Goal: Task Accomplishment & Management: Complete application form

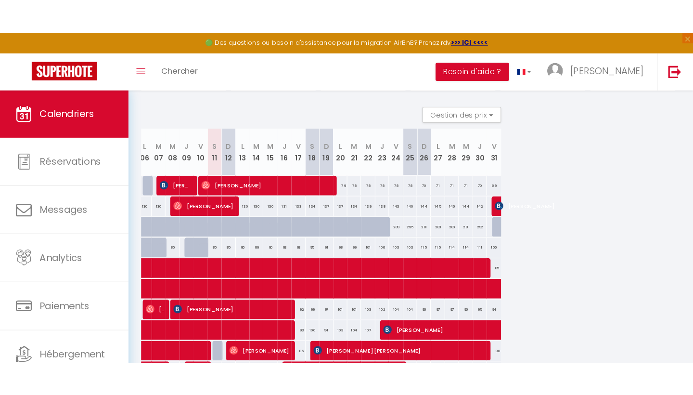
scroll to position [0, 164]
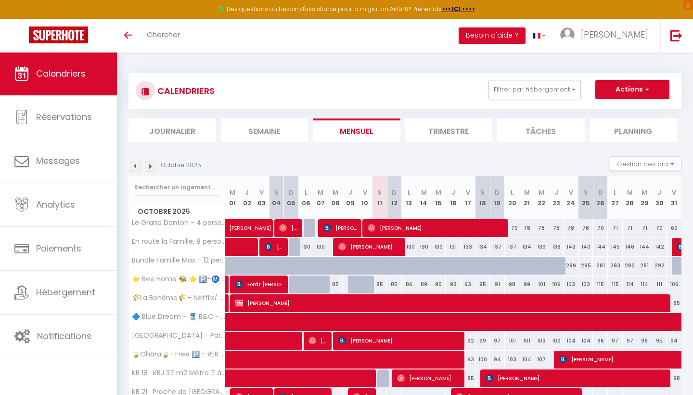
click at [511, 264] on div at bounding box center [517, 271] width 15 height 18
type input "287"
type input "Lun 20 Octobre 2025"
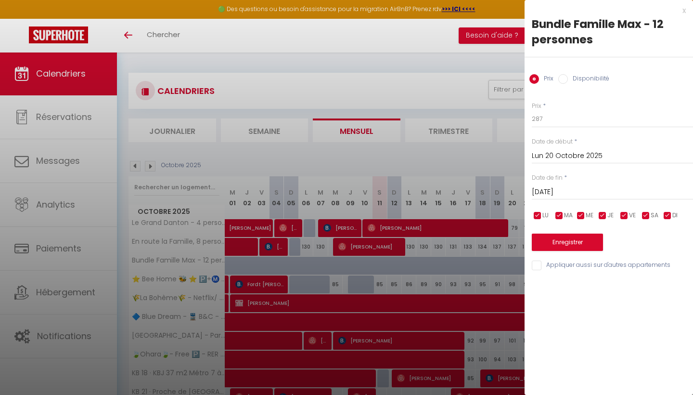
click at [567, 187] on input "[DATE]" at bounding box center [612, 192] width 161 height 13
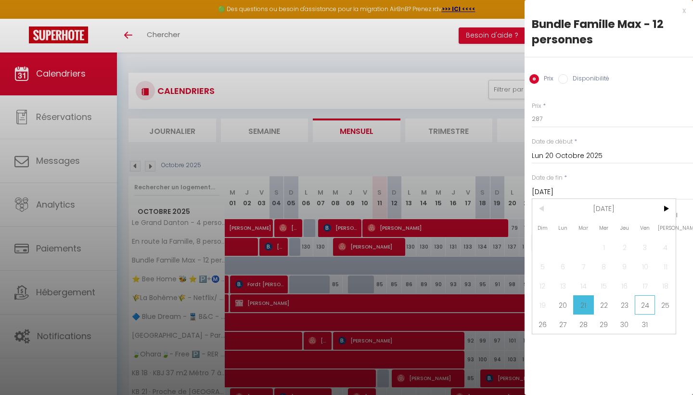
click at [646, 307] on span "24" at bounding box center [645, 304] width 21 height 19
type input "Ven 24 Octobre 2025"
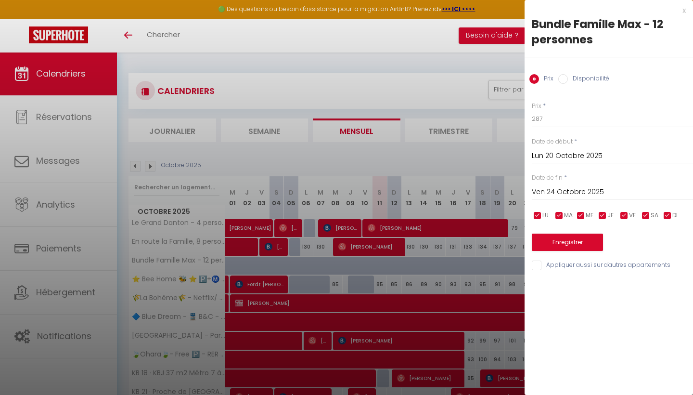
click at [566, 78] on input "Disponibilité" at bounding box center [564, 79] width 10 height 10
radio input "true"
radio input "false"
click at [567, 243] on button "Enregistrer" at bounding box center [567, 242] width 71 height 17
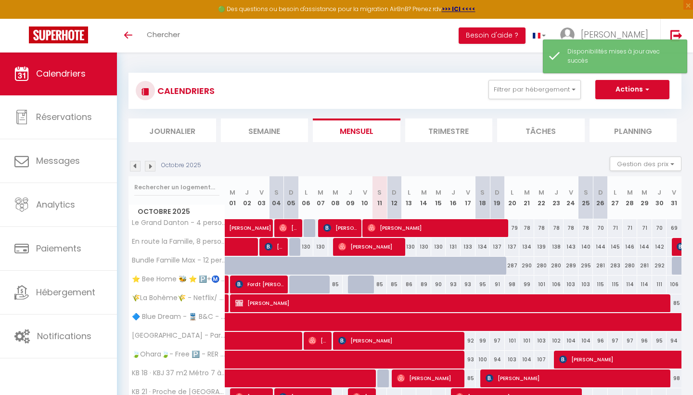
click at [513, 243] on div "137" at bounding box center [512, 247] width 15 height 18
select select "1"
type input "Lun 20 Octobre 2025"
type input "[DATE]"
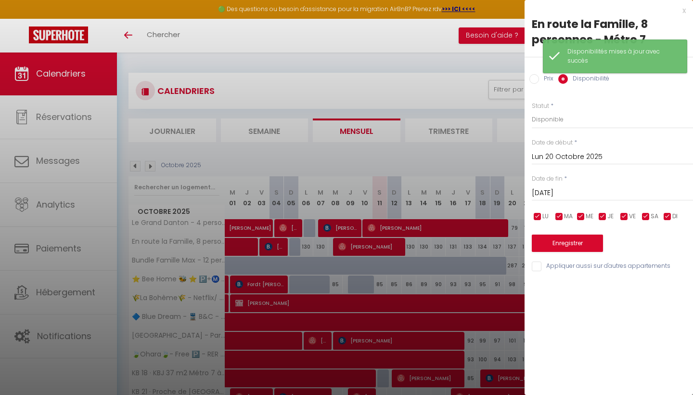
click at [486, 120] on div at bounding box center [346, 197] width 693 height 395
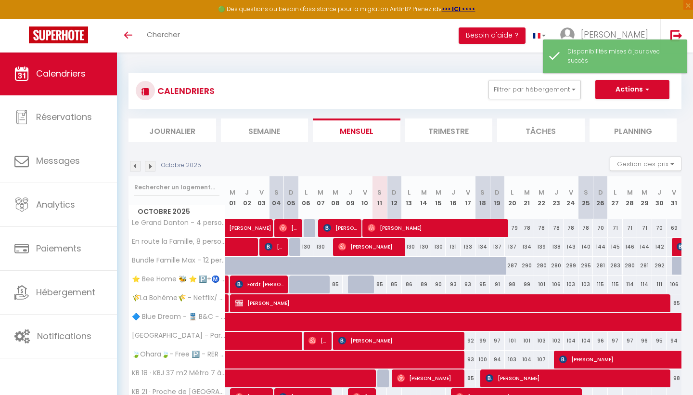
click at [636, 92] on button "Actions" at bounding box center [633, 89] width 74 height 19
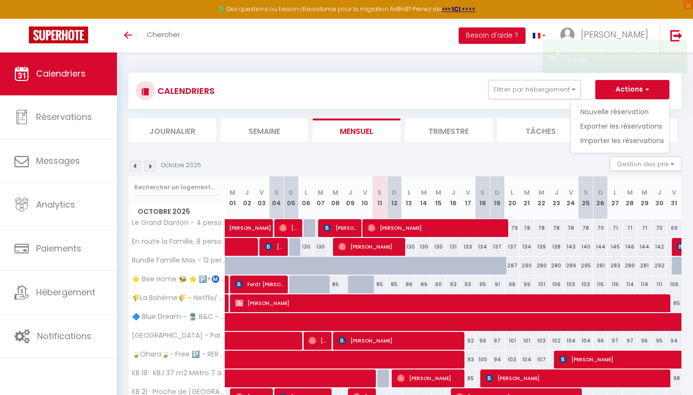
click at [602, 114] on link "Nouvelle réservation" at bounding box center [623, 111] width 84 height 14
select select
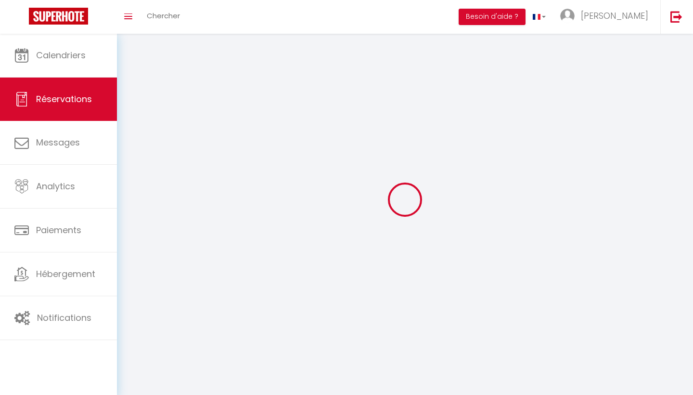
select select
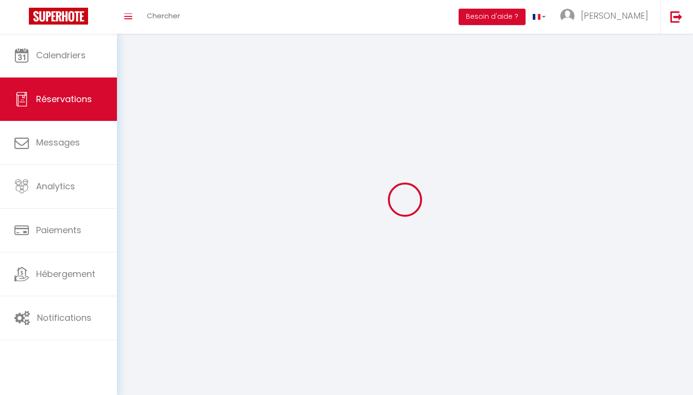
select select
checkbox input "false"
select select
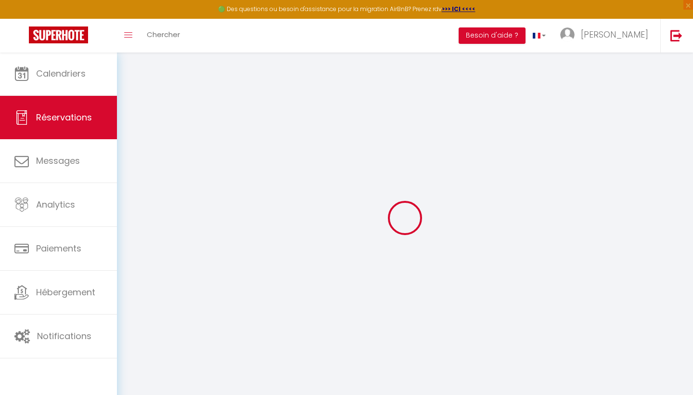
select select
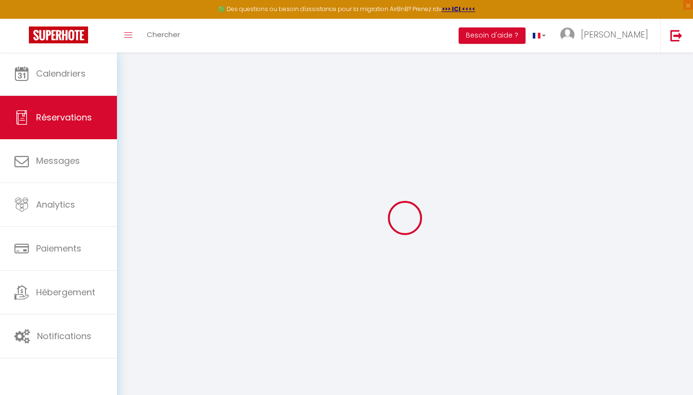
select select
checkbox input "false"
select select
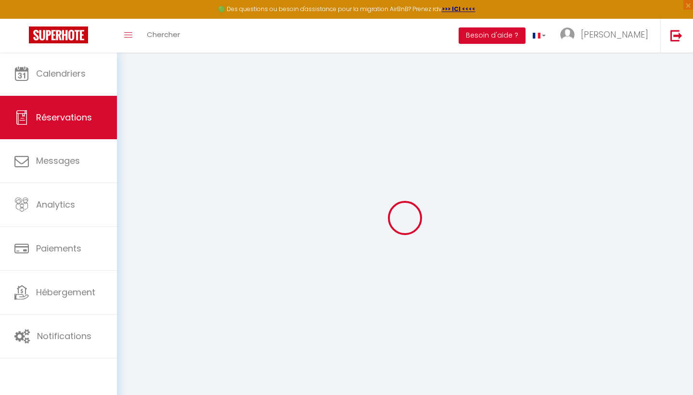
select select
checkbox input "false"
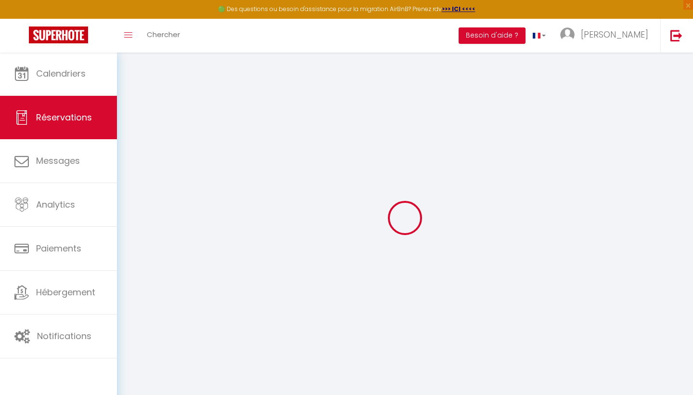
select select
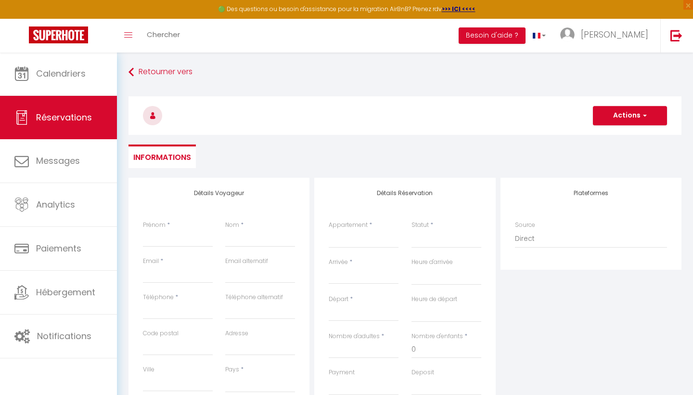
select select
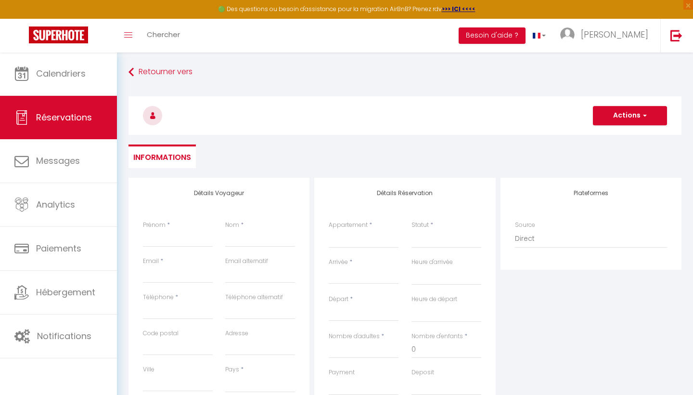
checkbox input "false"
select select
type input "e"
select select
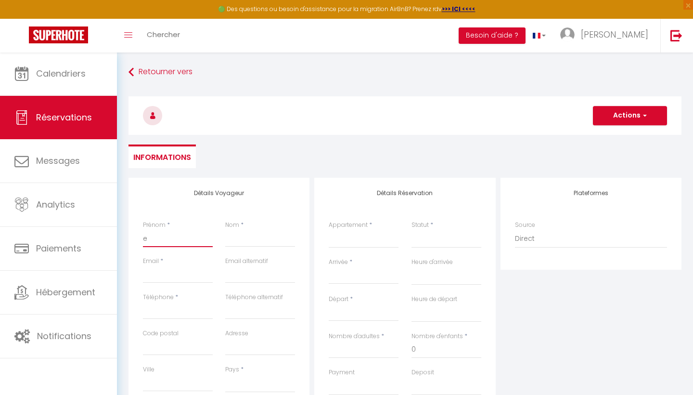
select select
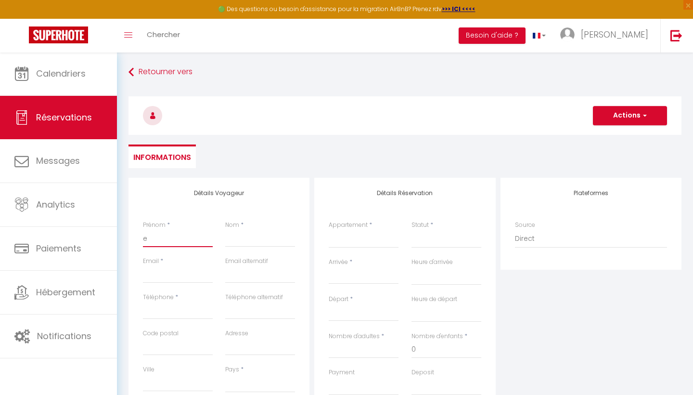
select select
checkbox input "false"
type input "ek"
select select
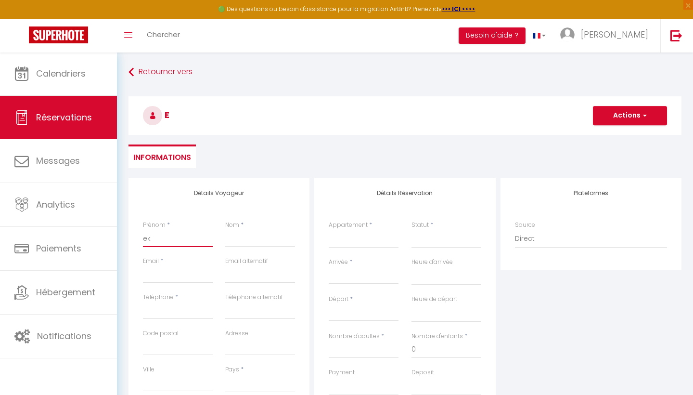
select select
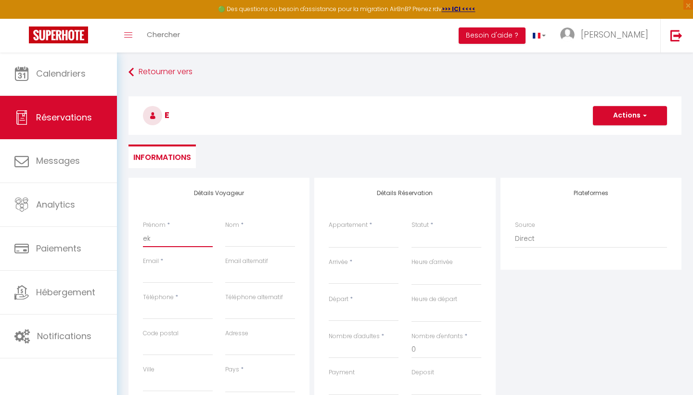
checkbox input "false"
type input "eko"
select select
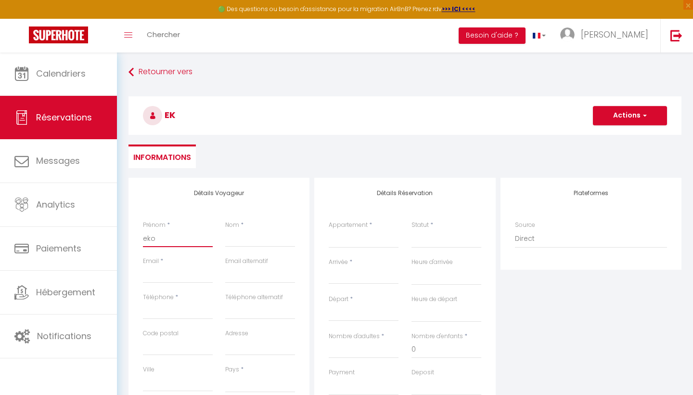
select select
checkbox input "false"
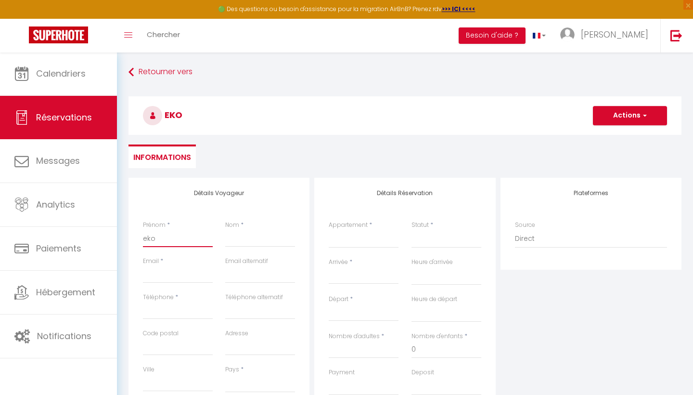
type input "ek"
select select
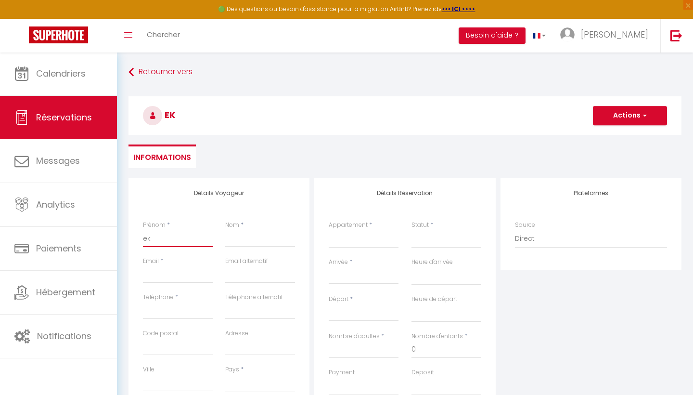
select select
checkbox input "false"
type input "e"
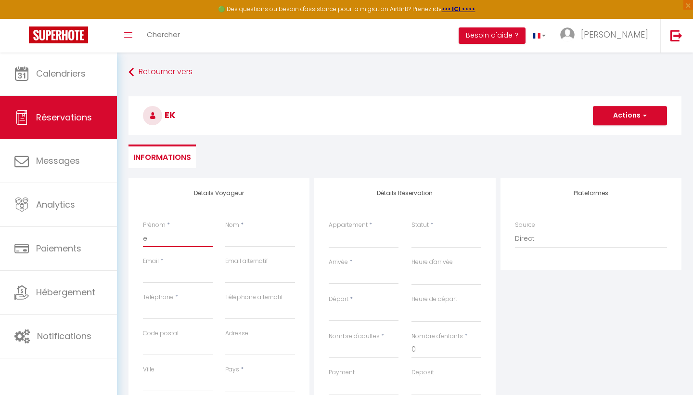
select select
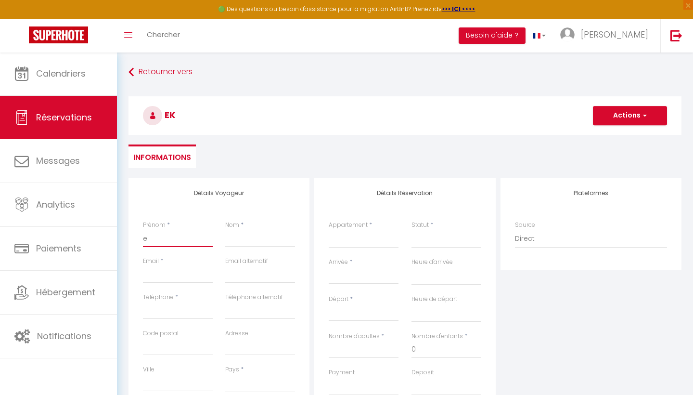
select select
checkbox input "false"
select select
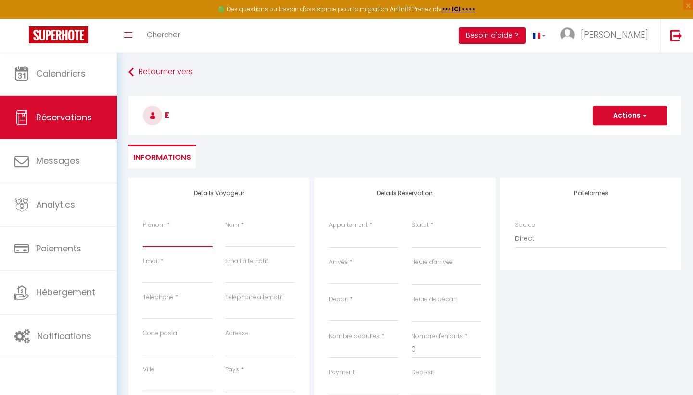
select select
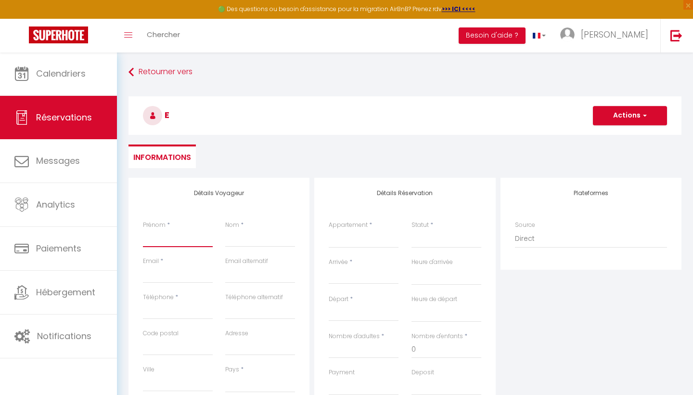
checkbox input "false"
type input "e"
select select
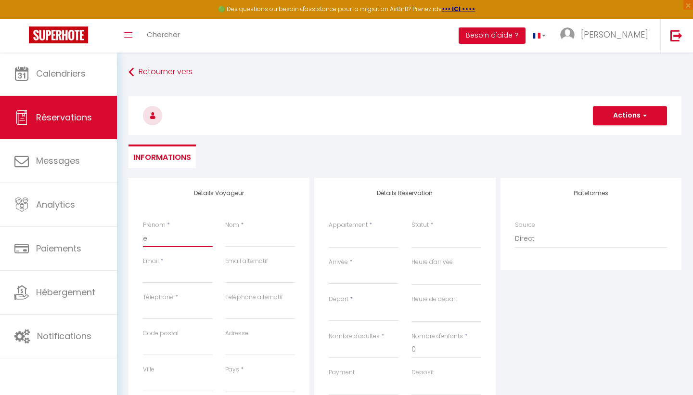
select select
checkbox input "false"
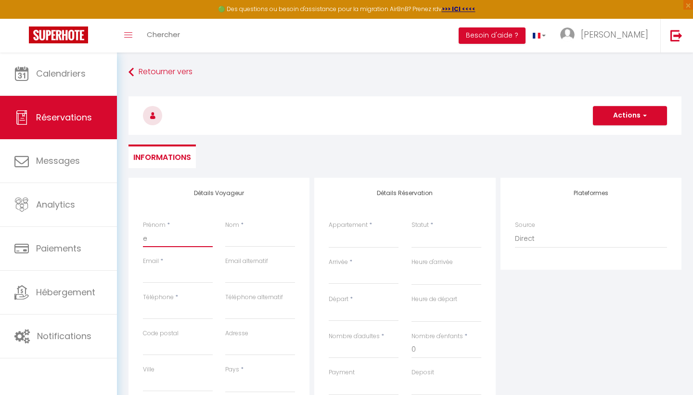
type input "ek"
select select
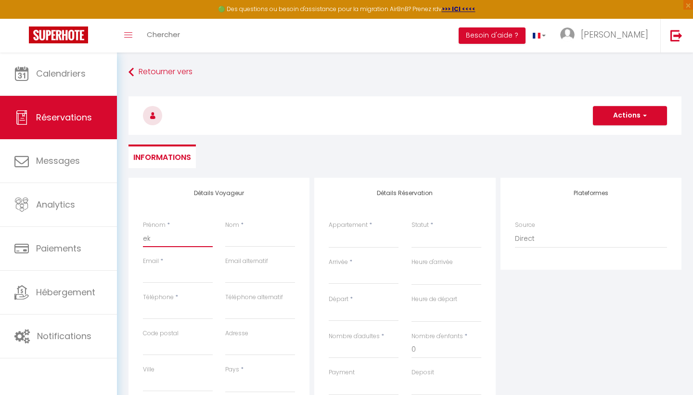
select select
checkbox input "false"
type input "eko"
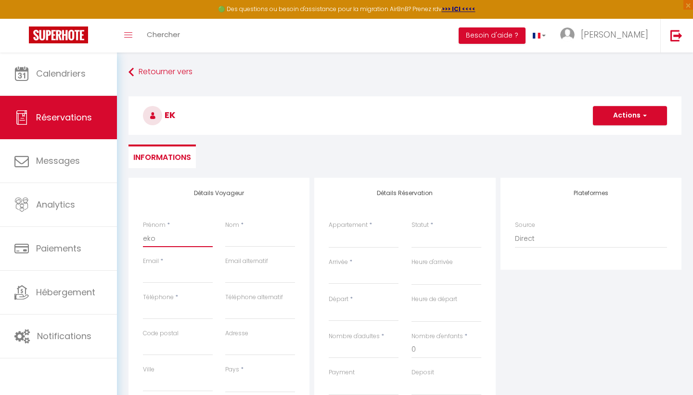
select select
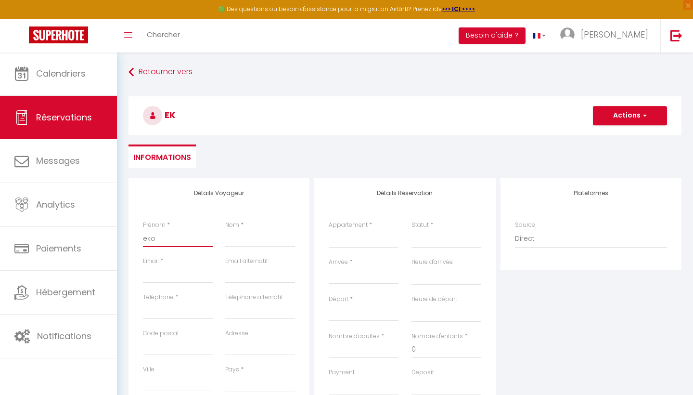
select select
checkbox input "false"
type input "ekon"
select select
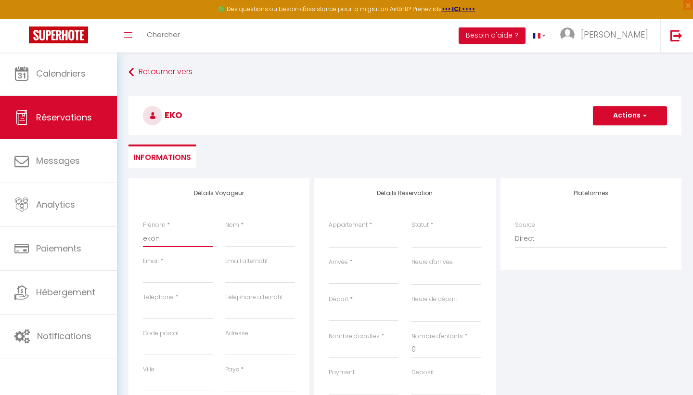
select select
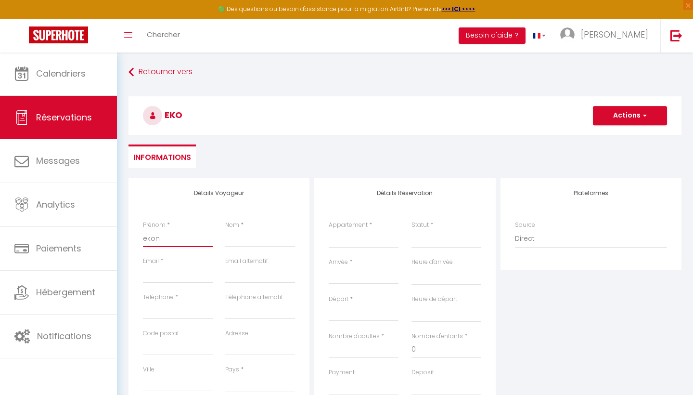
select select
checkbox input "false"
type input "eko"
select select
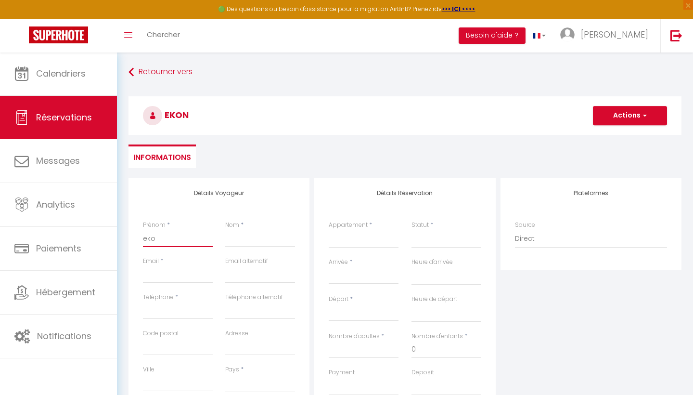
select select
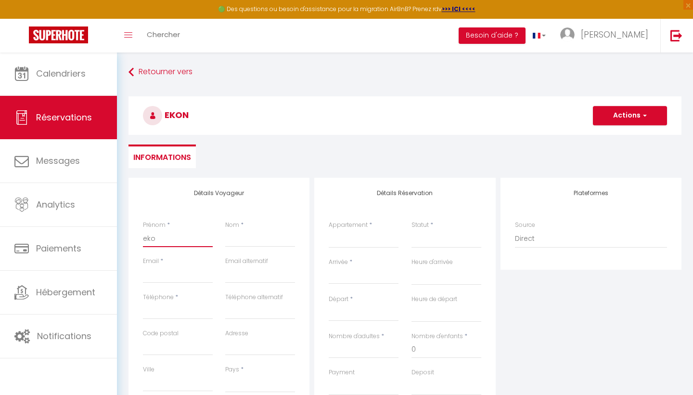
checkbox input "false"
type input "ekoo"
select select
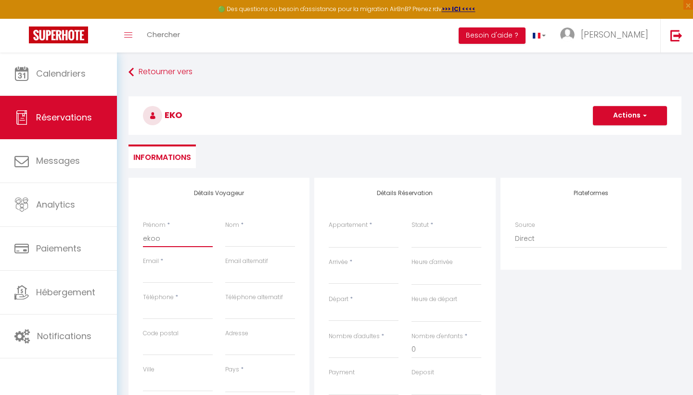
select select
checkbox input "false"
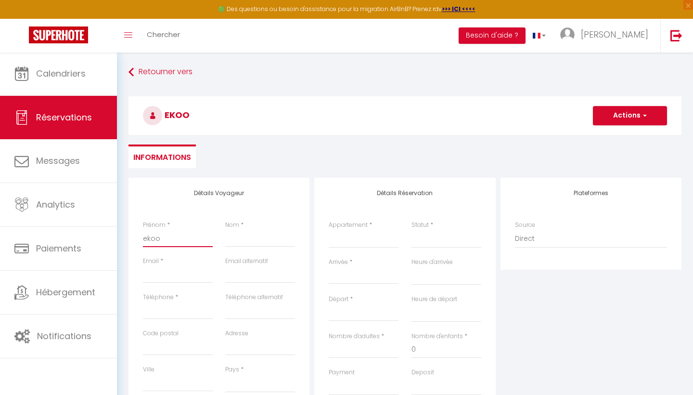
type input "eko"
select select
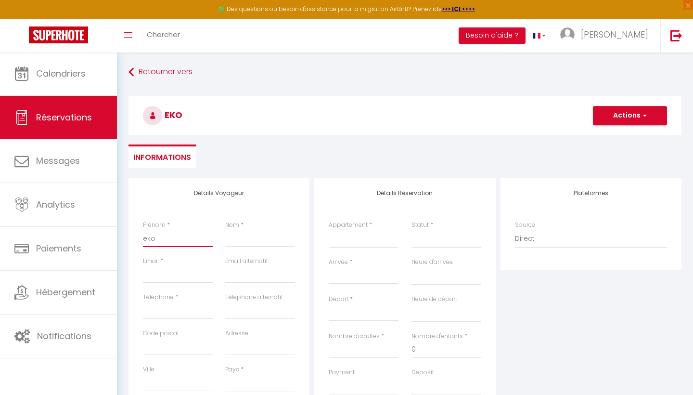
select select
checkbox input "false"
type input "ekoe"
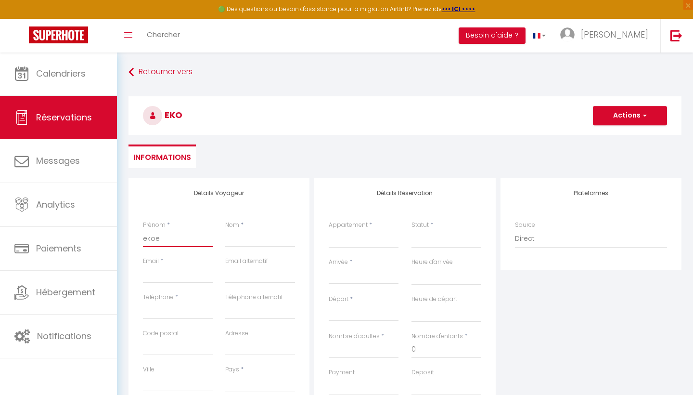
select select
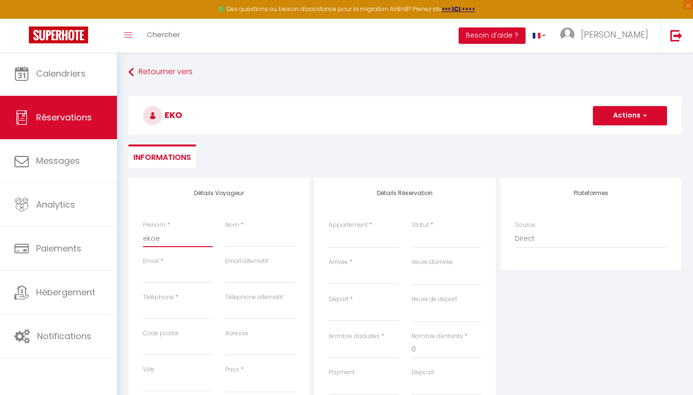
select select
checkbox input "false"
type input "ekoen"
select select
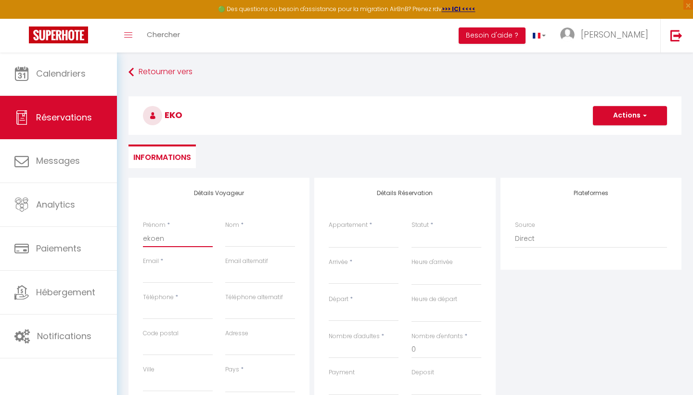
select select
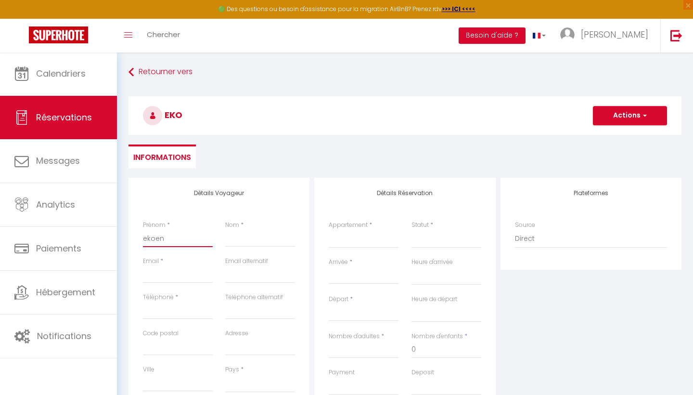
select select
checkbox input "false"
type input "ekoene"
select select
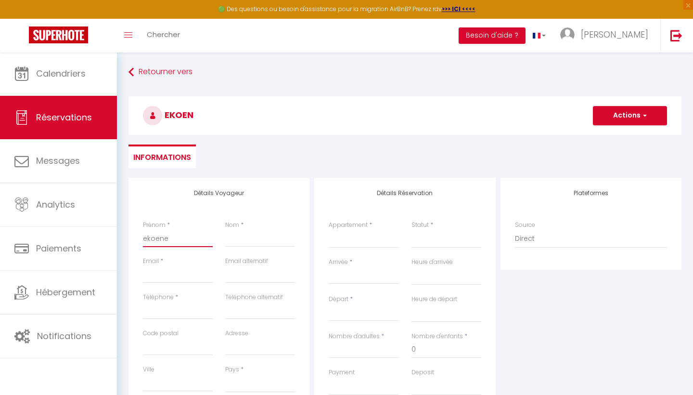
select select
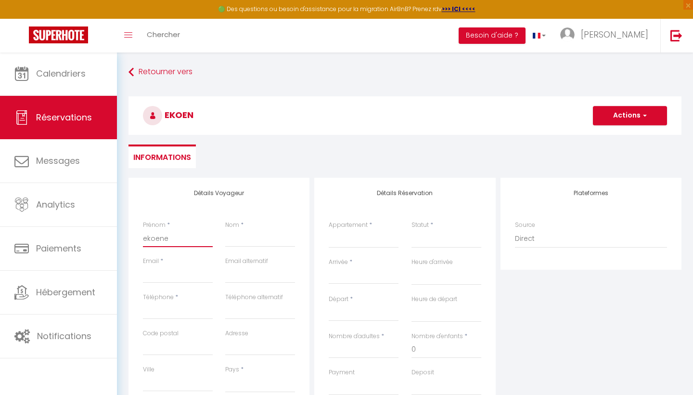
checkbox input "false"
type input "ekoener"
select select
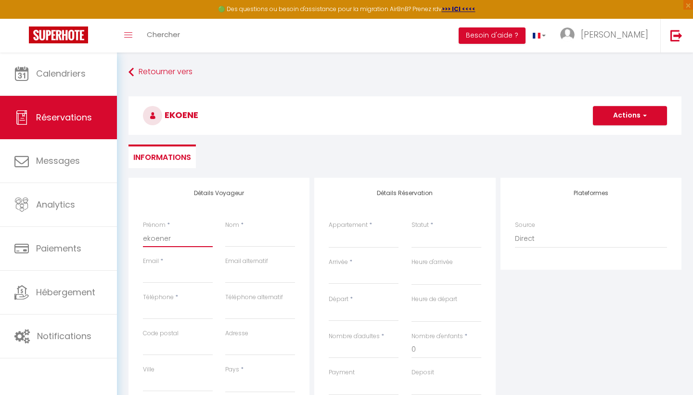
select select
checkbox input "false"
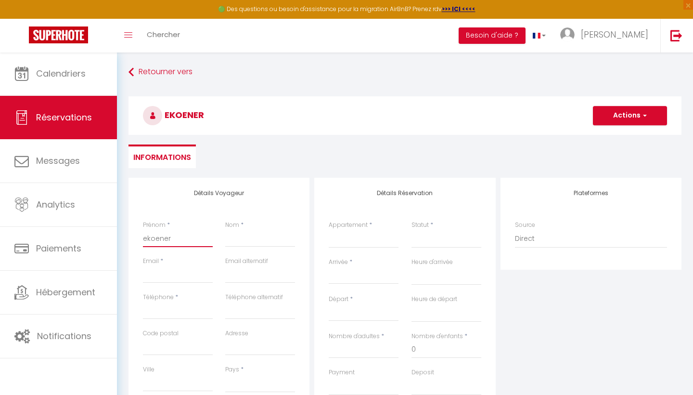
type input "ekoenerg"
select select
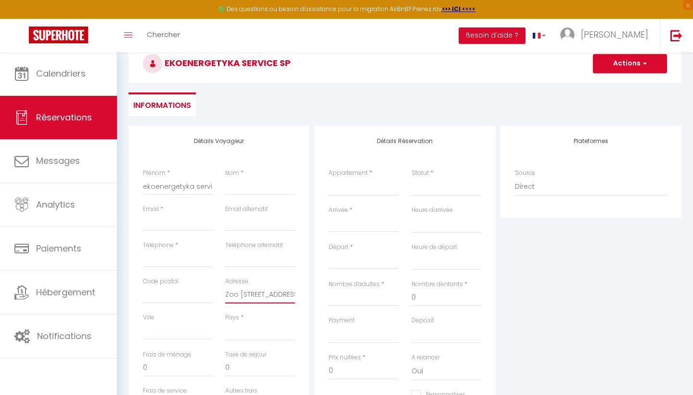
scroll to position [58, 0]
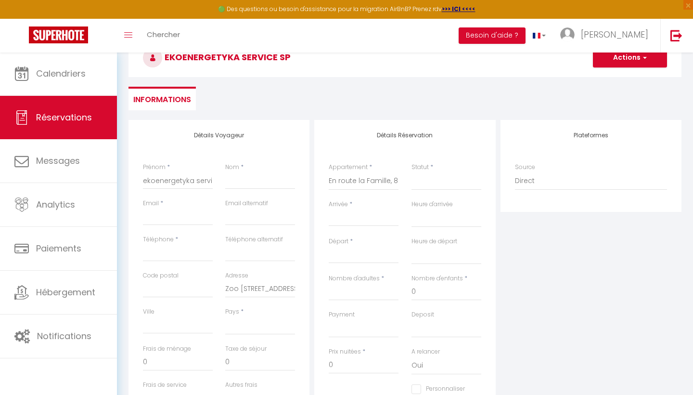
click at [350, 220] on input "Arrivée" at bounding box center [364, 218] width 70 height 13
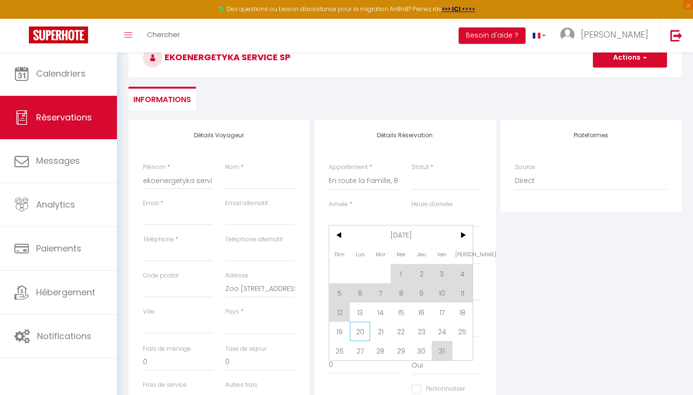
click at [356, 332] on span "20" at bounding box center [360, 331] width 21 height 19
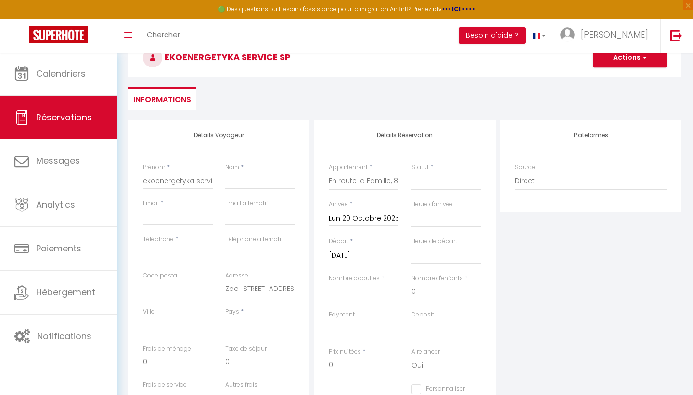
click at [365, 253] on input "[DATE]" at bounding box center [364, 255] width 70 height 13
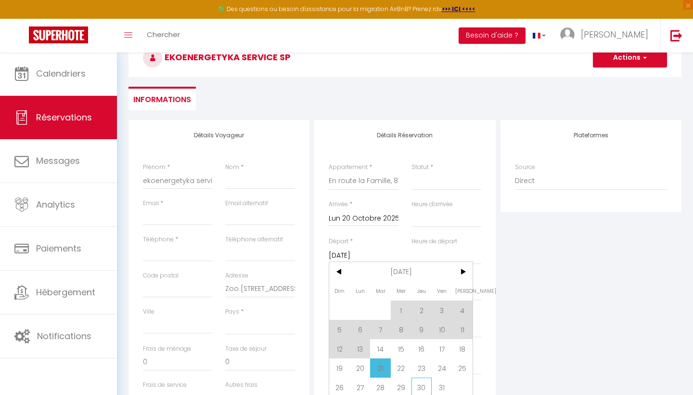
click at [417, 389] on span "30" at bounding box center [422, 386] width 21 height 19
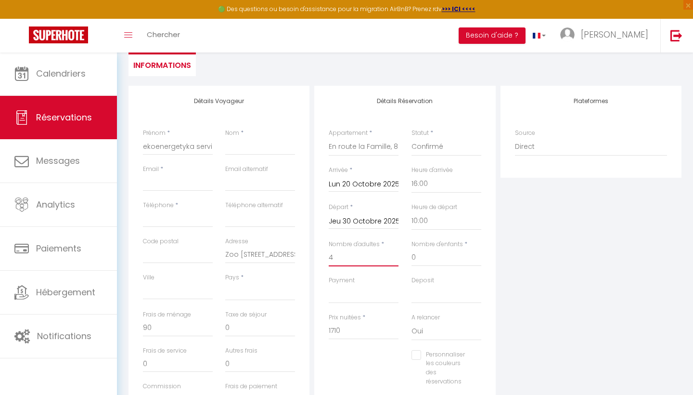
scroll to position [105, 0]
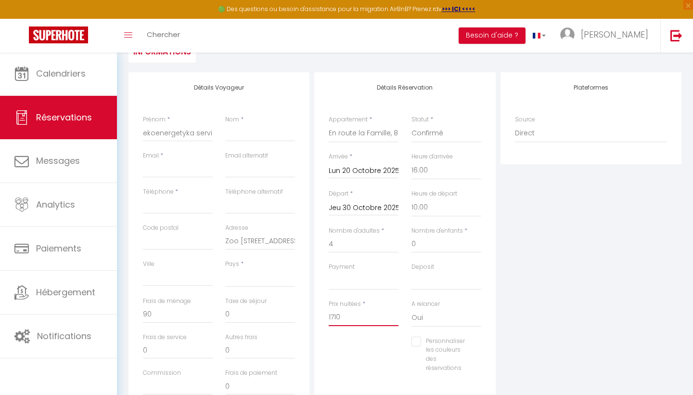
click at [345, 321] on input "1710" at bounding box center [364, 317] width 70 height 17
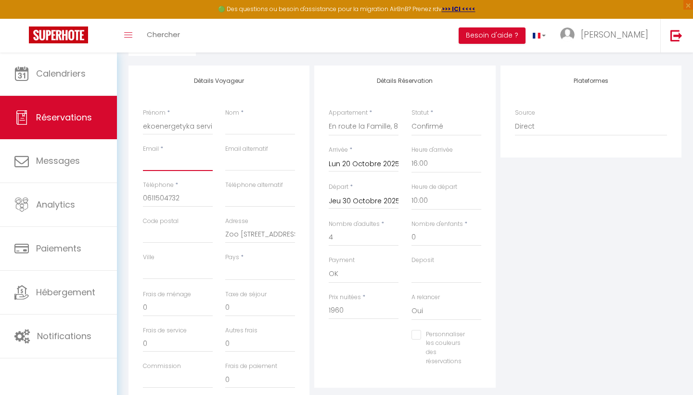
click at [150, 159] on input "Email client" at bounding box center [178, 162] width 70 height 17
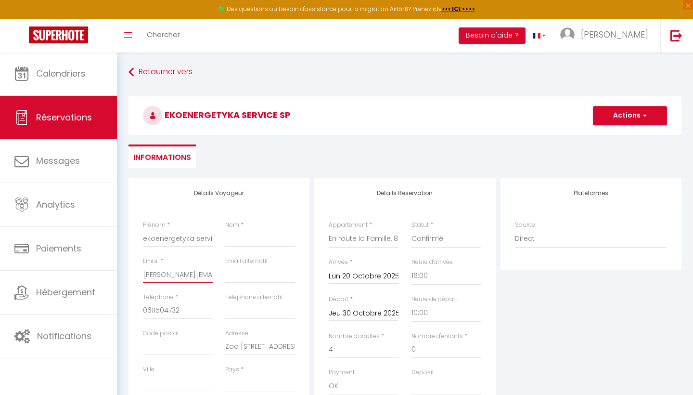
scroll to position [0, 0]
click at [627, 109] on button "Actions" at bounding box center [630, 115] width 74 height 19
click at [602, 141] on link "Enregistrer" at bounding box center [621, 136] width 76 height 13
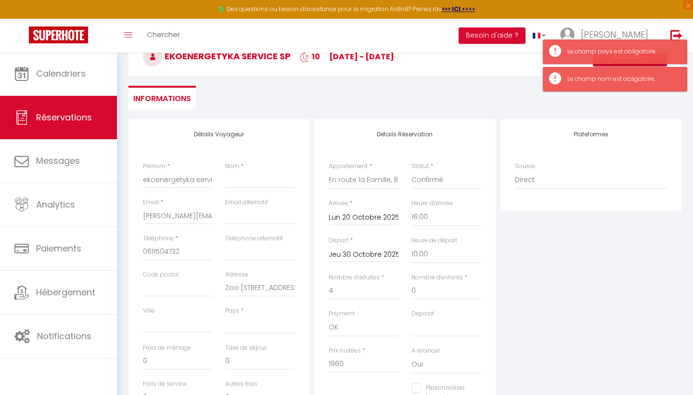
scroll to position [95, 0]
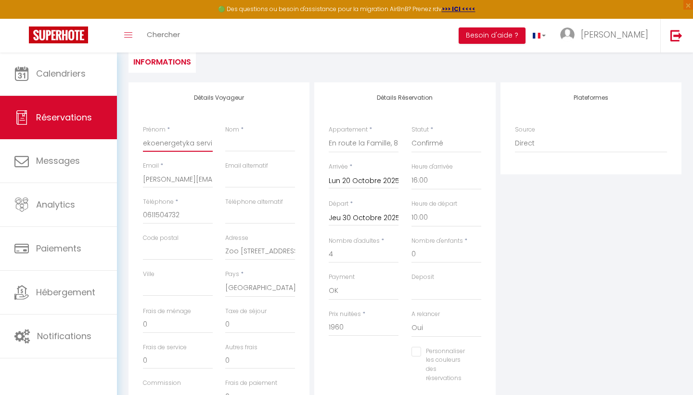
click at [209, 144] on input "ekoenergetyka service Sp" at bounding box center [178, 142] width 70 height 17
click at [199, 143] on input "ekoenergetyka service Sp" at bounding box center [178, 142] width 70 height 17
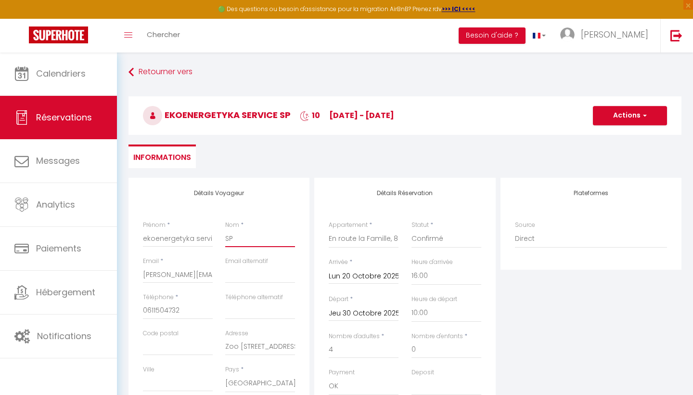
scroll to position [0, 0]
click at [611, 120] on button "Actions" at bounding box center [630, 115] width 74 height 19
click at [605, 139] on link "Enregistrer" at bounding box center [621, 136] width 76 height 13
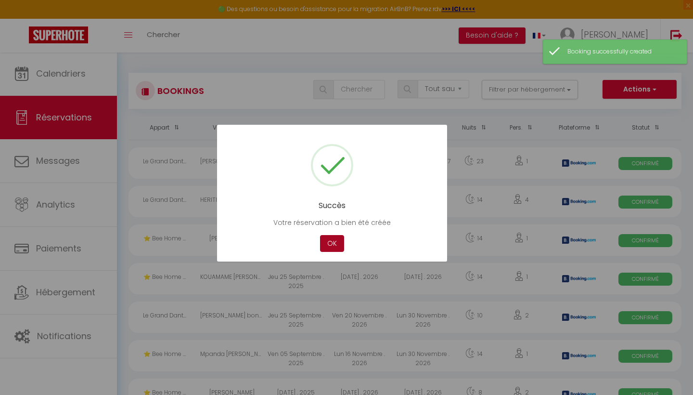
click at [332, 242] on button "OK" at bounding box center [332, 243] width 24 height 17
